Goal: Find specific page/section: Locate item on page

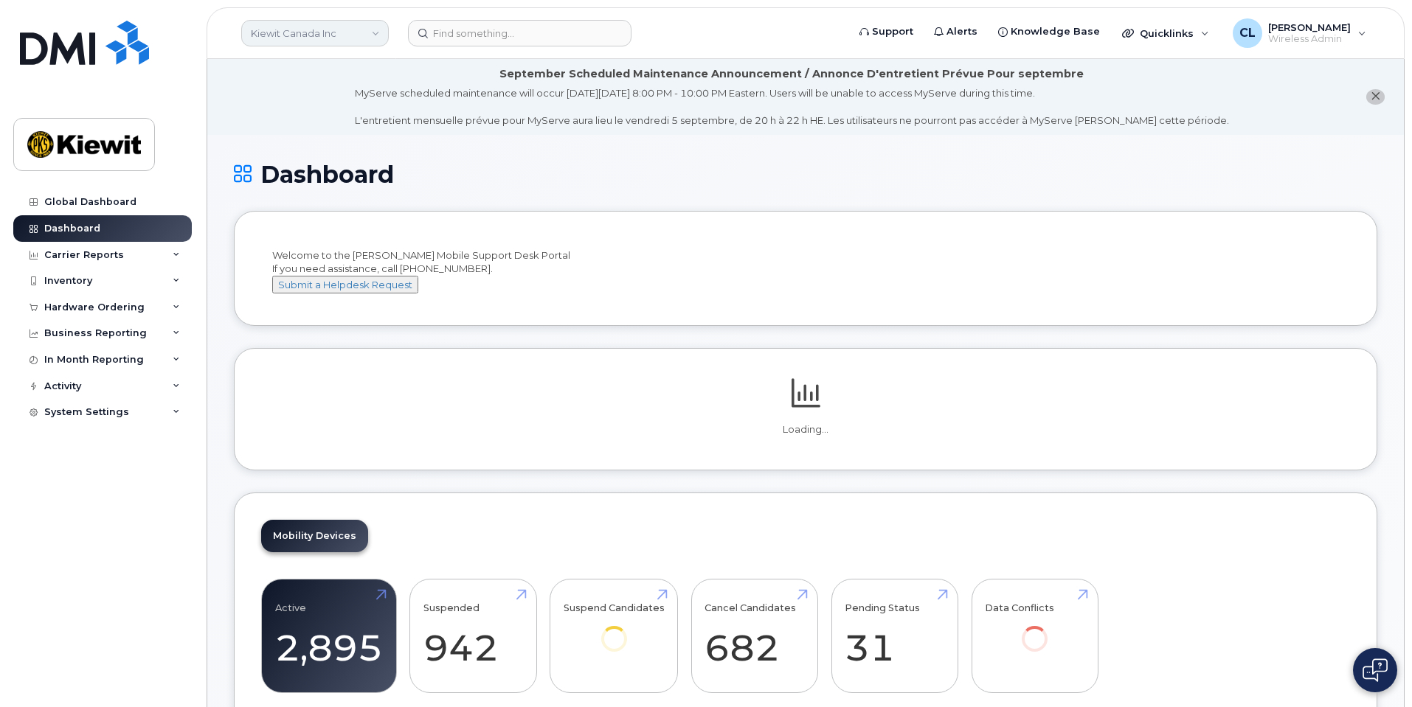
click at [336, 35] on link "Kiewit Canada Inc" at bounding box center [315, 33] width 148 height 27
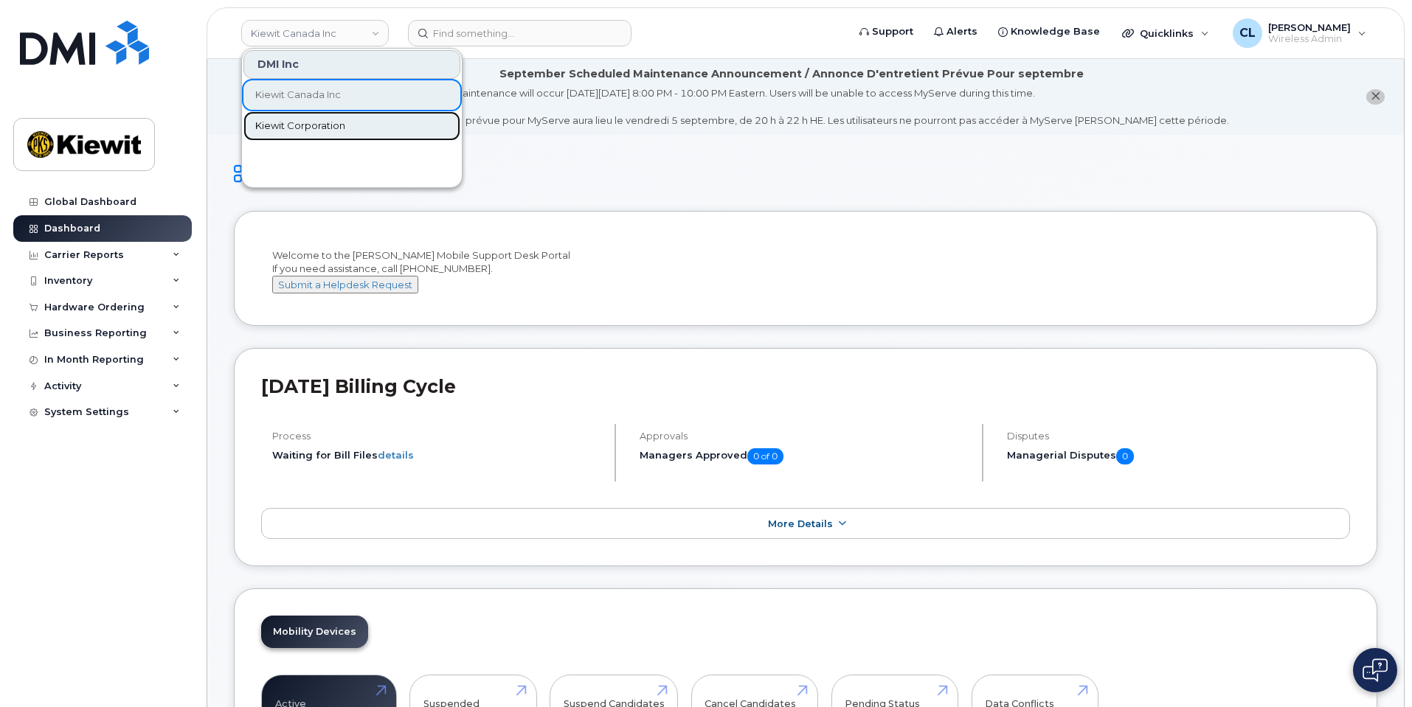
click at [321, 140] on link "Kiewit Corporation" at bounding box center [351, 126] width 217 height 30
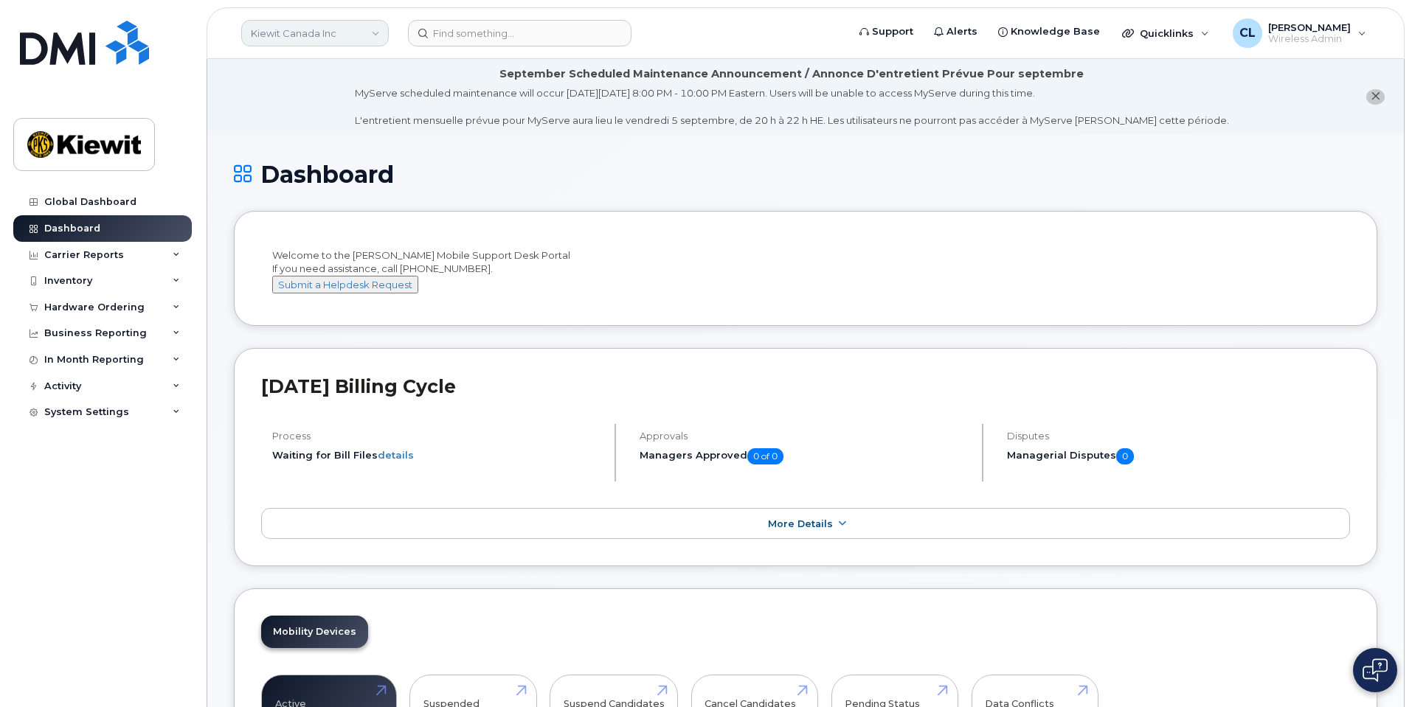
click at [349, 41] on link "Kiewit Canada Inc" at bounding box center [315, 33] width 148 height 27
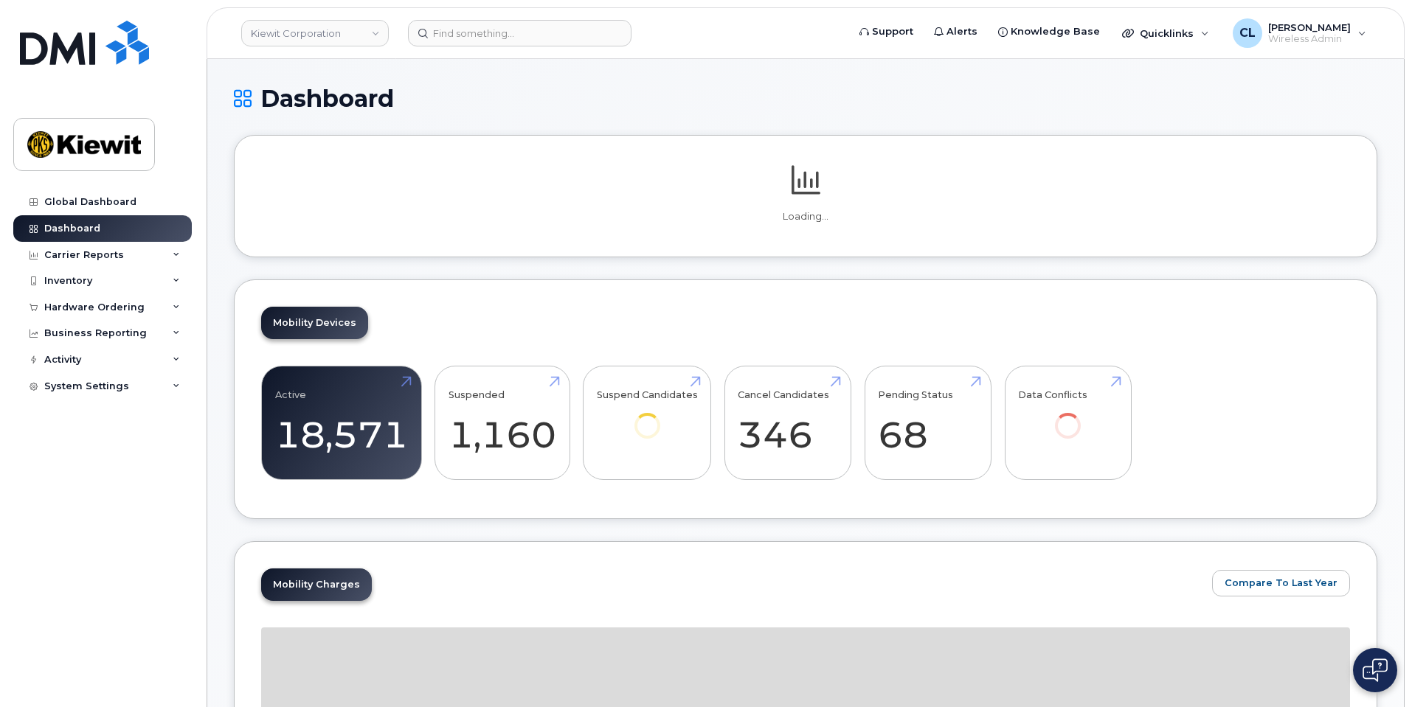
click at [336, 121] on div "Dashboard" at bounding box center [805, 110] width 1143 height 49
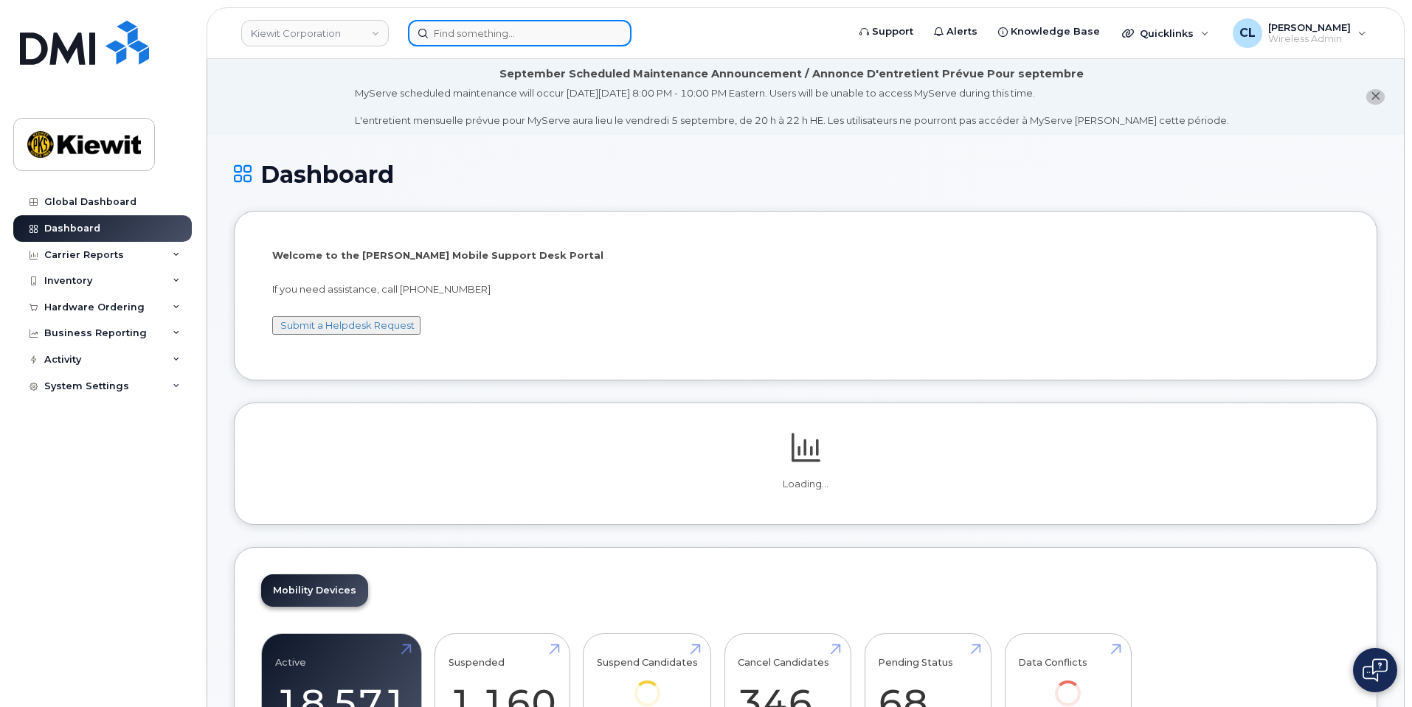
click at [457, 32] on input at bounding box center [519, 33] width 223 height 27
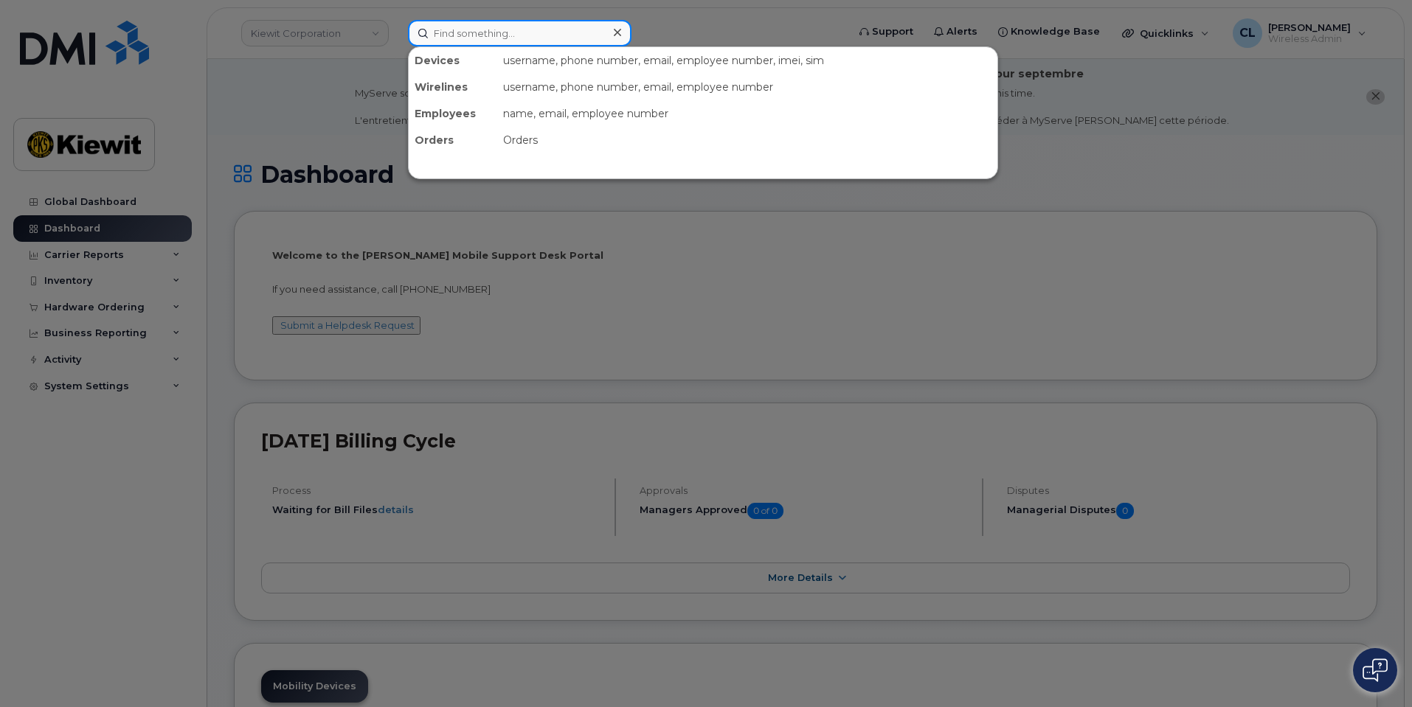
type input "1"
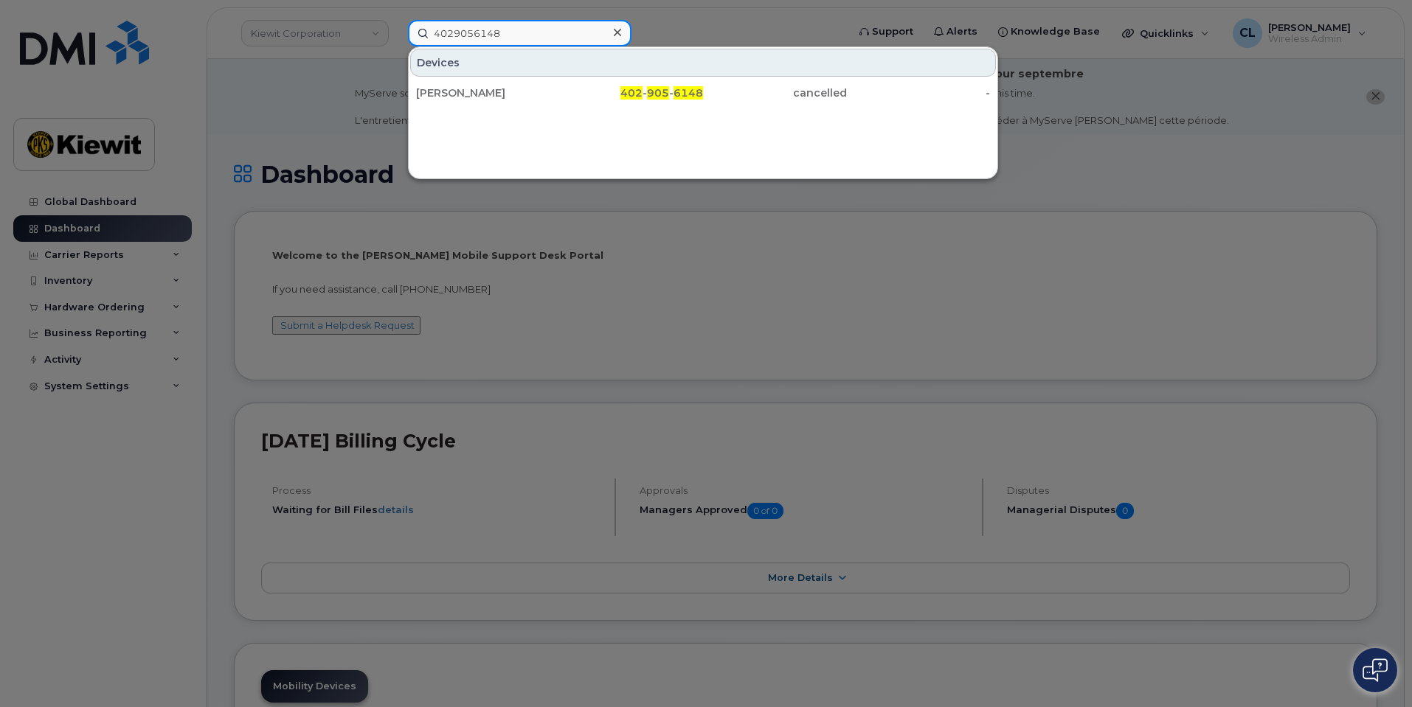
drag, startPoint x: 518, startPoint y: 34, endPoint x: 391, endPoint y: 32, distance: 126.9
click at [396, 32] on div "4029056148 Devices DALE BAINS 402 - 905 - 6148 cancelled -" at bounding box center [622, 33] width 453 height 27
type input "4802174268"
